Goal: Task Accomplishment & Management: Manage account settings

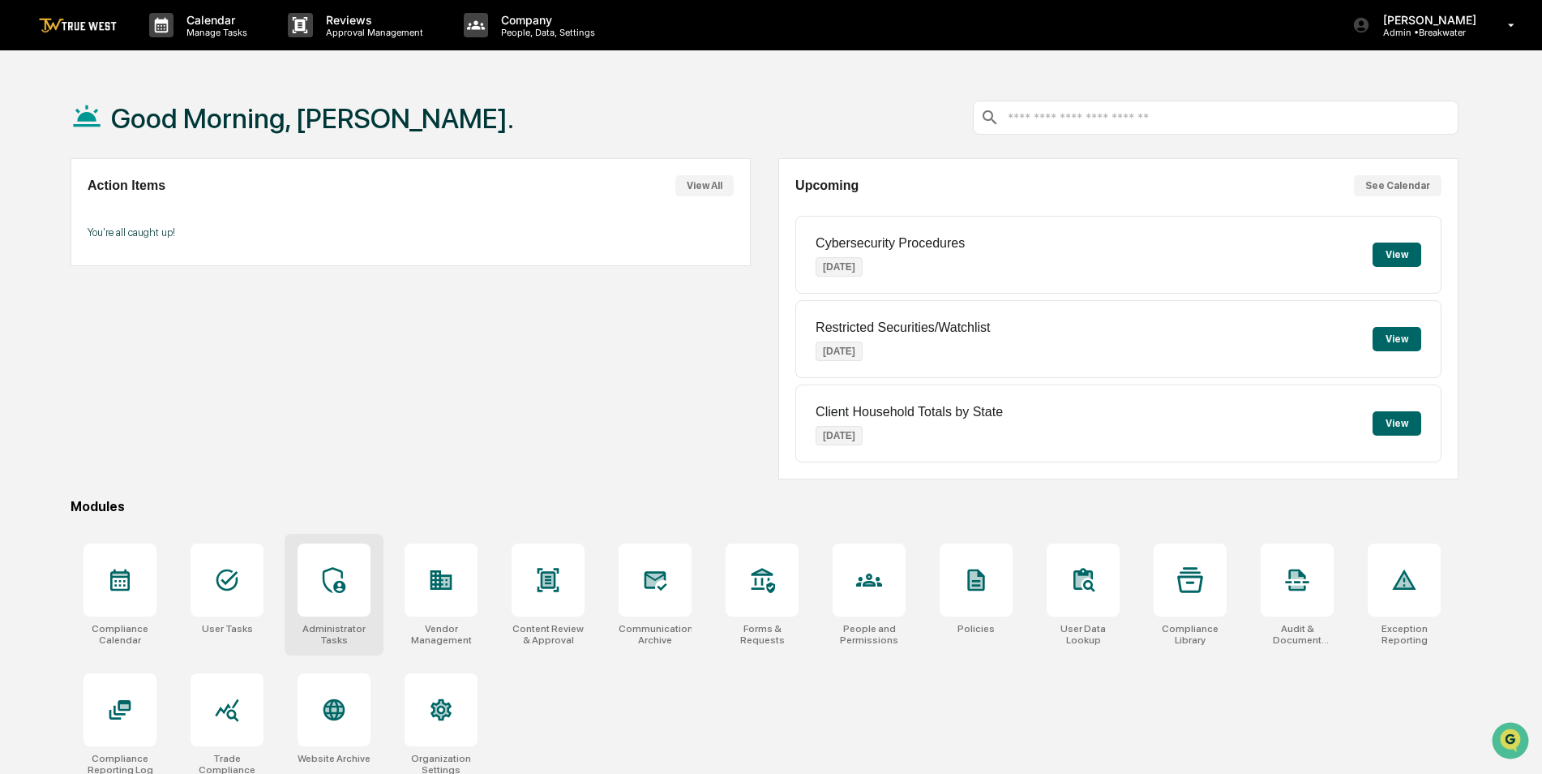
click at [336, 587] on icon at bounding box center [334, 580] width 23 height 26
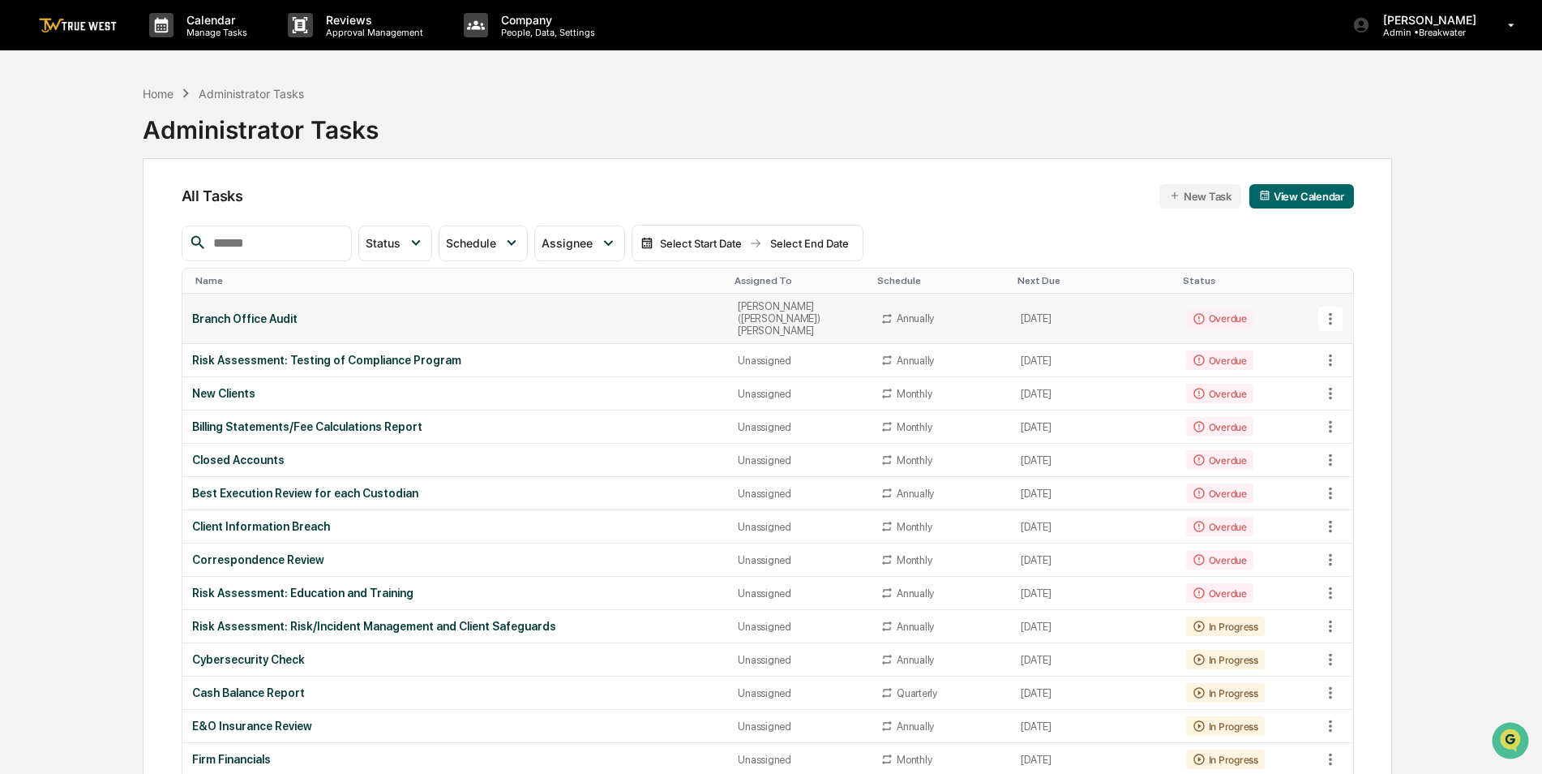
click at [1332, 310] on icon at bounding box center [1331, 319] width 18 height 18
click at [344, 246] on div at bounding box center [775, 387] width 1550 height 774
click at [1331, 315] on icon at bounding box center [1330, 318] width 3 height 12
drag, startPoint x: 1422, startPoint y: 298, endPoint x: 1431, endPoint y: 259, distance: 39.1
click at [1431, 259] on div at bounding box center [775, 387] width 1550 height 774
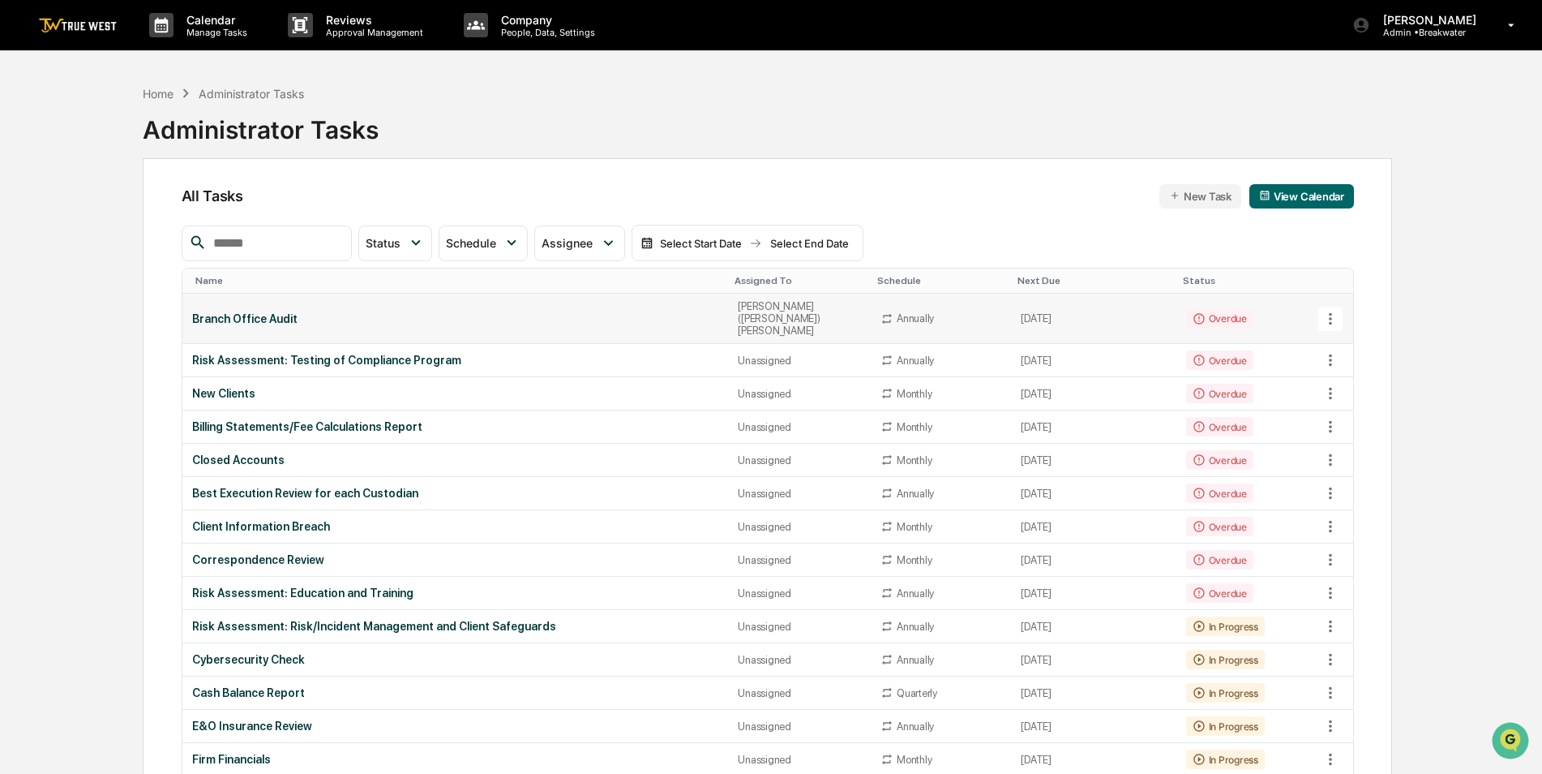
click at [1334, 310] on icon at bounding box center [1331, 319] width 18 height 18
click at [1411, 254] on div at bounding box center [775, 387] width 1550 height 774
click at [1328, 310] on icon at bounding box center [1331, 319] width 18 height 18
click at [1358, 400] on li "Delete Task" at bounding box center [1392, 399] width 130 height 30
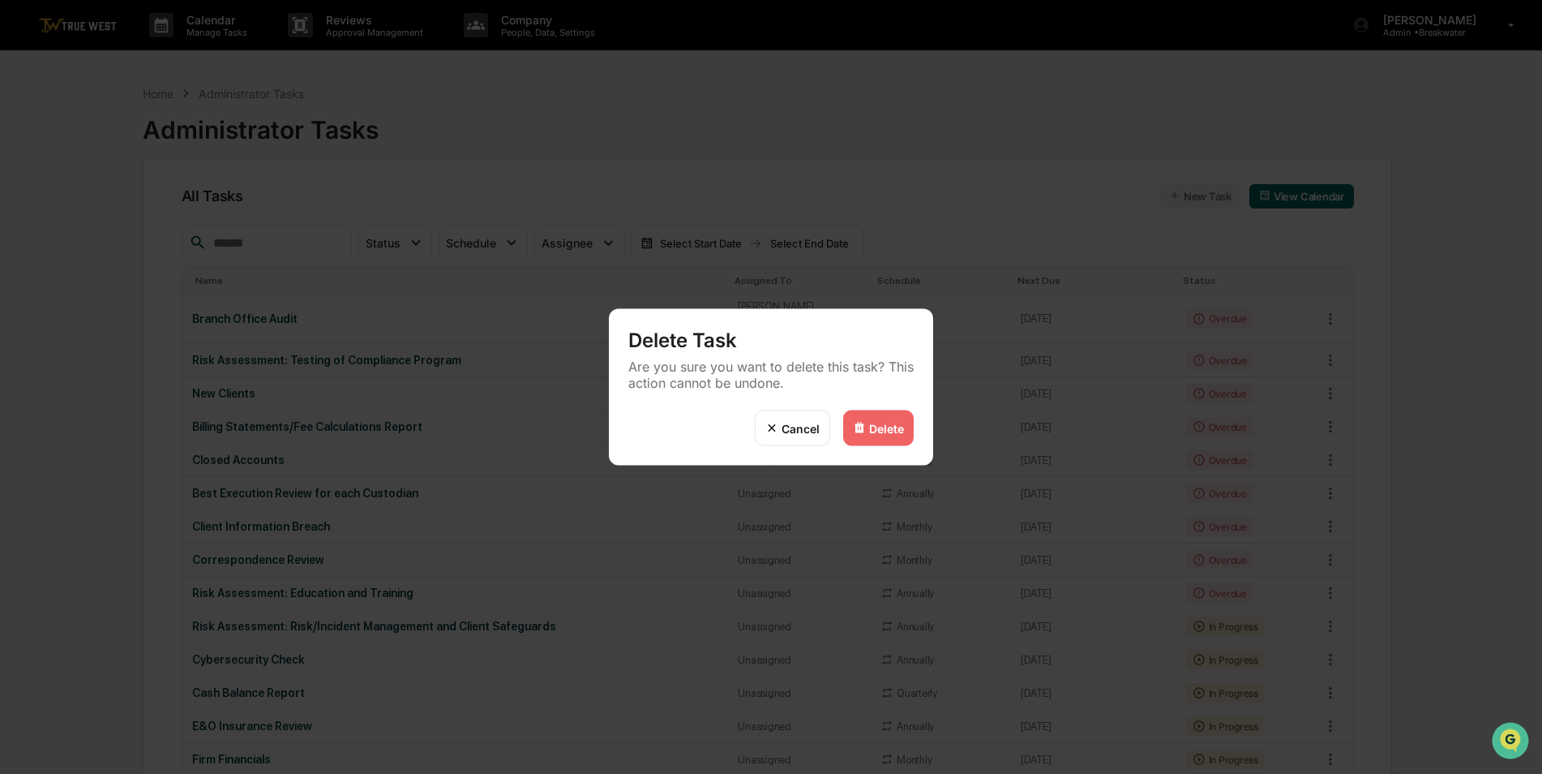
click at [899, 432] on div "Delete" at bounding box center [886, 428] width 35 height 14
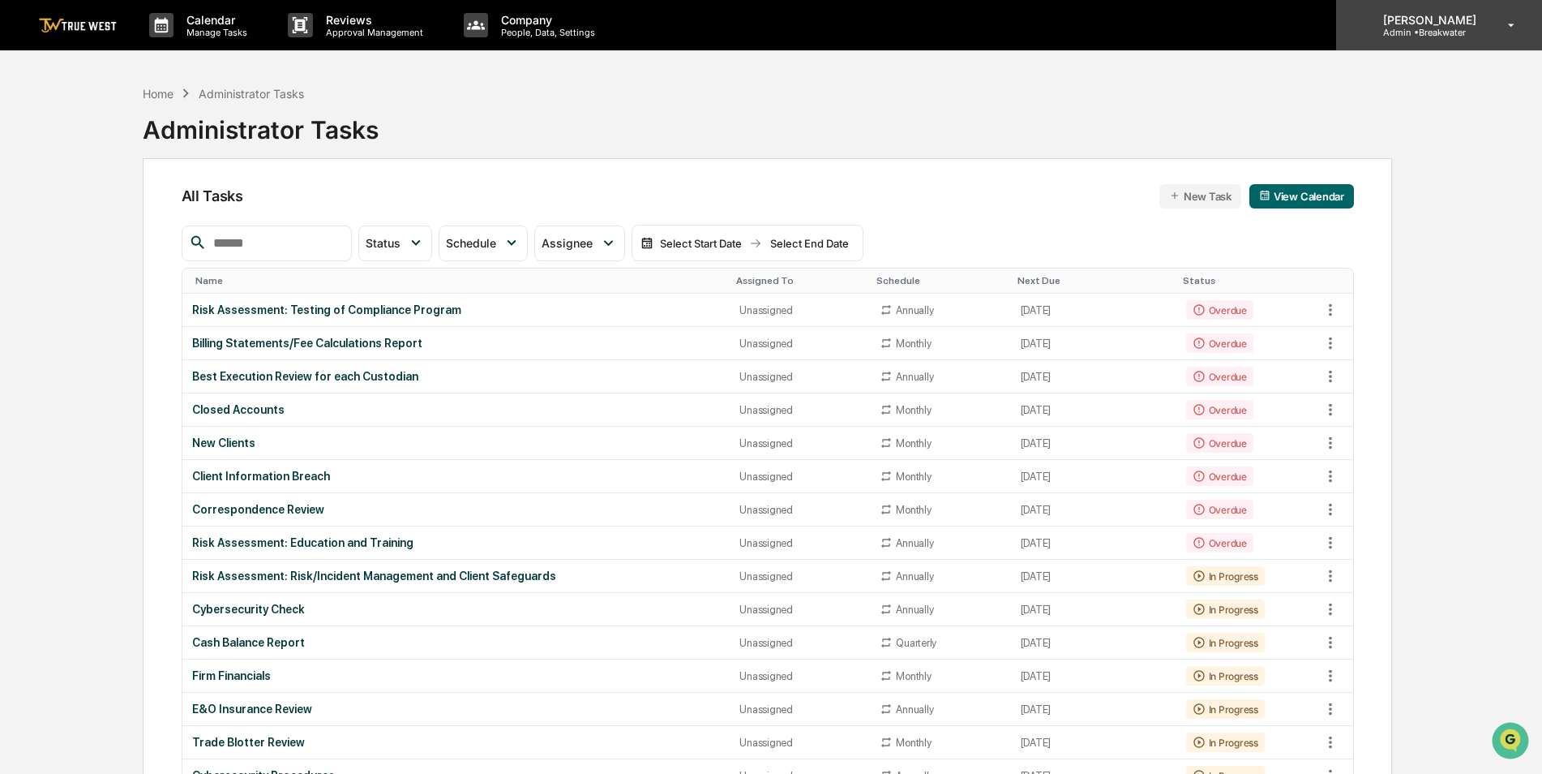
click at [1447, 29] on p "Admin • [GEOGRAPHIC_DATA]" at bounding box center [1427, 32] width 114 height 11
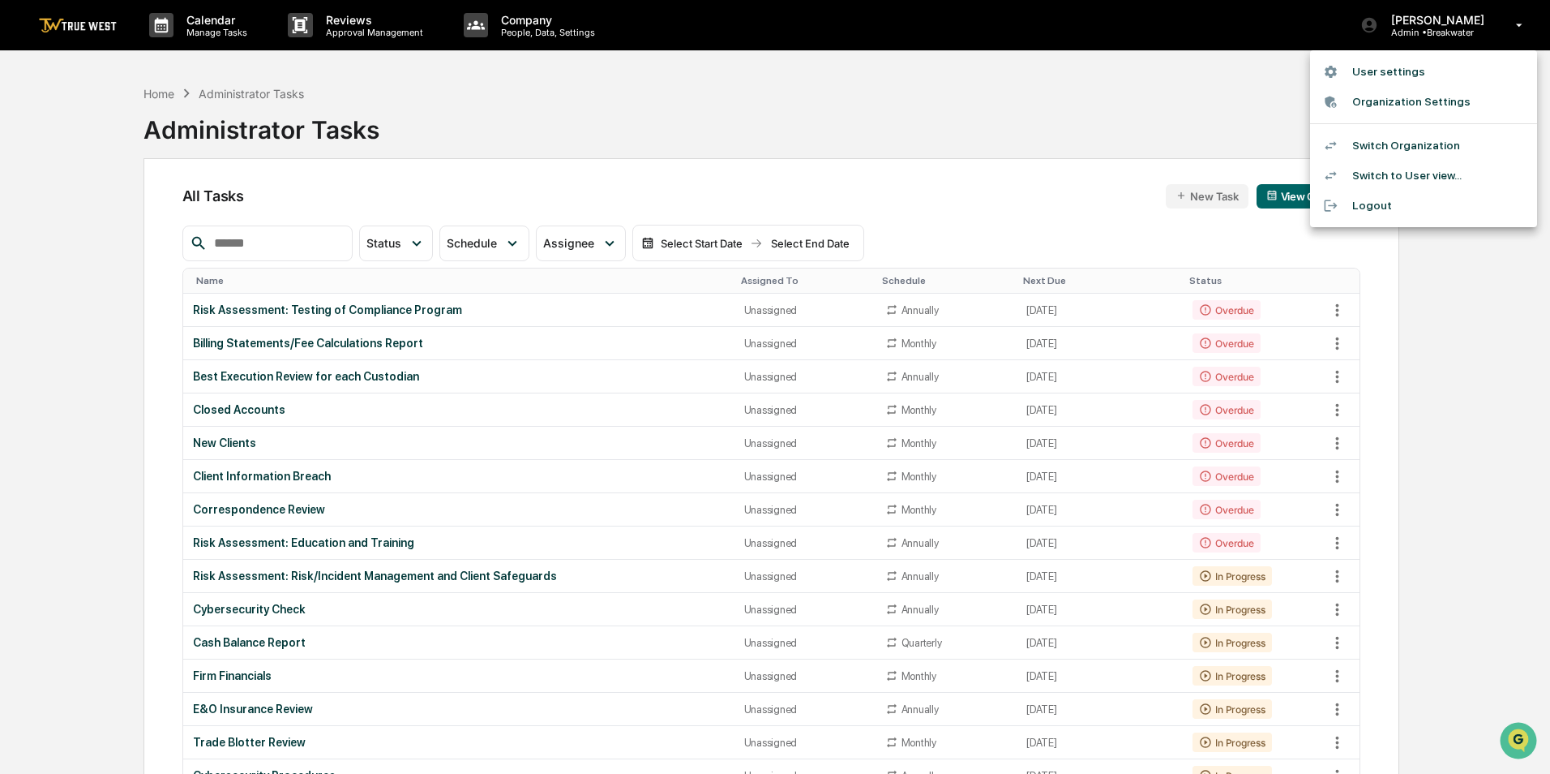
click at [1432, 147] on li "Switch Organization" at bounding box center [1423, 146] width 227 height 30
